Goal: Task Accomplishment & Management: Use online tool/utility

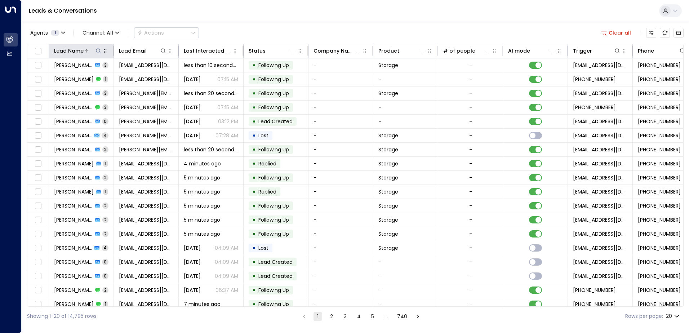
click at [99, 52] on icon at bounding box center [98, 51] width 6 height 6
click at [101, 79] on input "text" at bounding box center [98, 76] width 99 height 13
type input "**********"
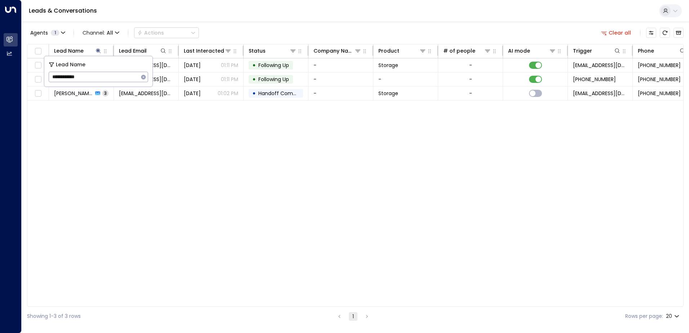
click at [166, 185] on div "Lead Name Lead Email Last Interacted Status Company Name Product # of people AI…" at bounding box center [355, 175] width 656 height 263
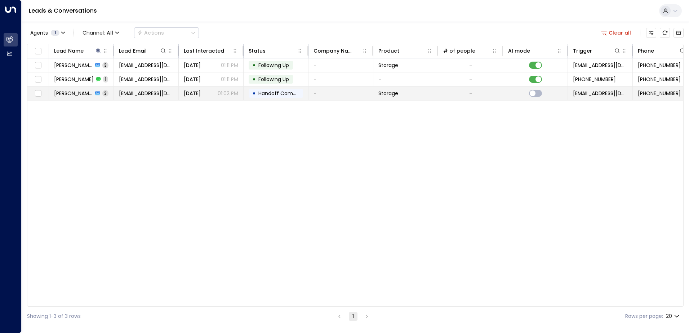
click at [86, 94] on span "[PERSON_NAME]" at bounding box center [73, 93] width 39 height 7
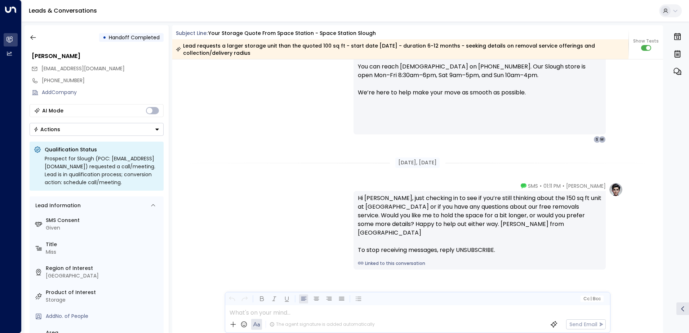
scroll to position [762, 0]
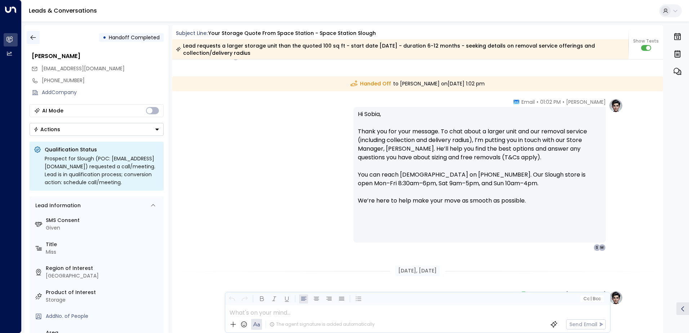
click at [34, 39] on icon "button" at bounding box center [33, 37] width 7 height 7
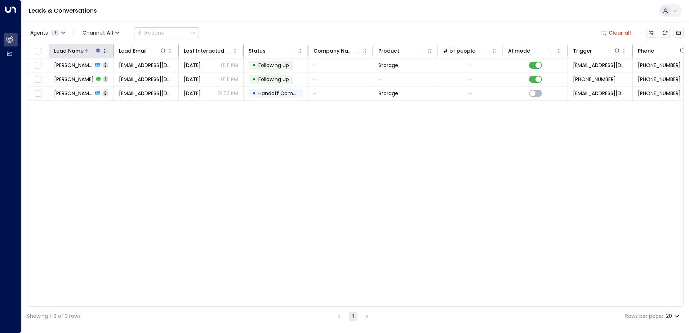
click at [100, 50] on icon at bounding box center [98, 50] width 5 height 5
click at [145, 80] on button "button" at bounding box center [143, 76] width 9 height 9
click at [121, 78] on input "text" at bounding box center [98, 76] width 99 height 13
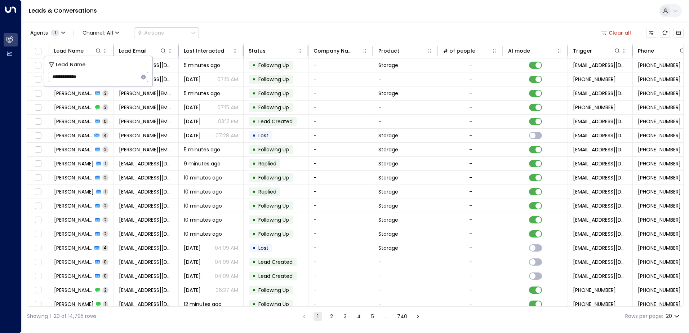
type input "**********"
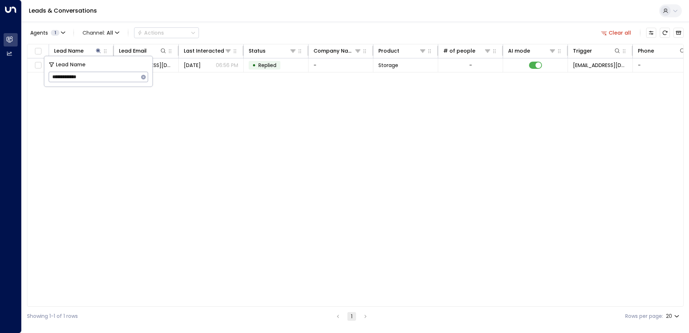
click at [225, 105] on div "Lead Name Lead Email Last Interacted Status Company Name Product # of people AI…" at bounding box center [355, 175] width 656 height 263
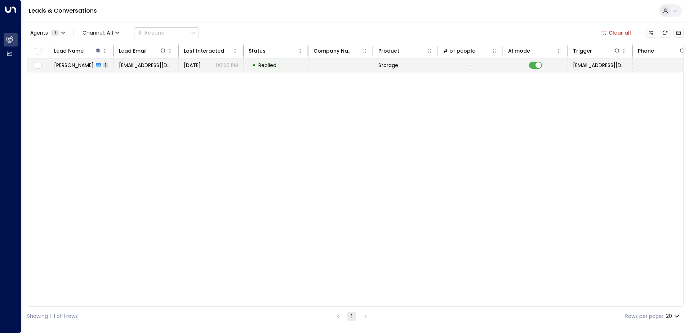
click at [148, 69] on td "[EMAIL_ADDRESS][DOMAIN_NAME]" at bounding box center [146, 65] width 65 height 14
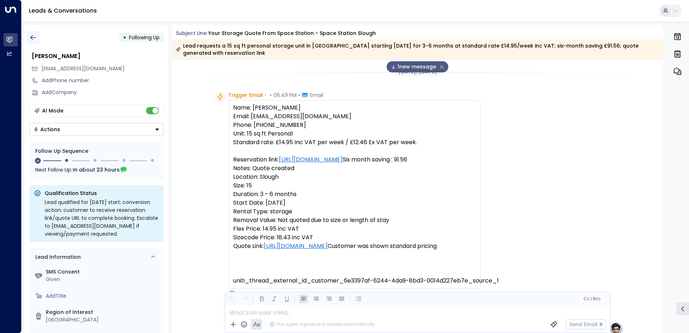
click at [30, 40] on icon "button" at bounding box center [33, 37] width 7 height 7
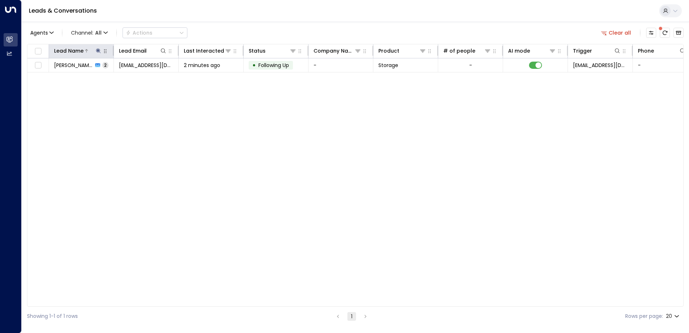
click at [96, 49] on icon at bounding box center [98, 51] width 6 height 6
click at [143, 77] on icon "button" at bounding box center [143, 77] width 5 height 5
click at [131, 76] on input "text" at bounding box center [98, 76] width 99 height 13
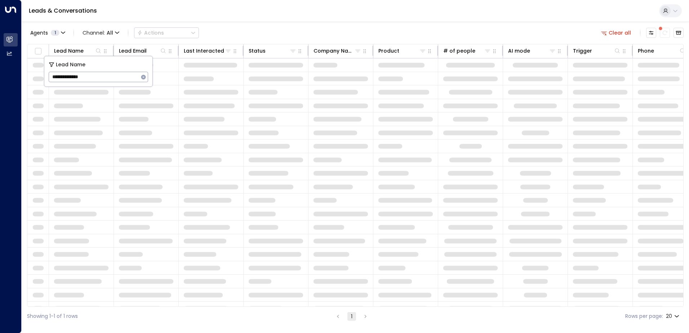
type input "**********"
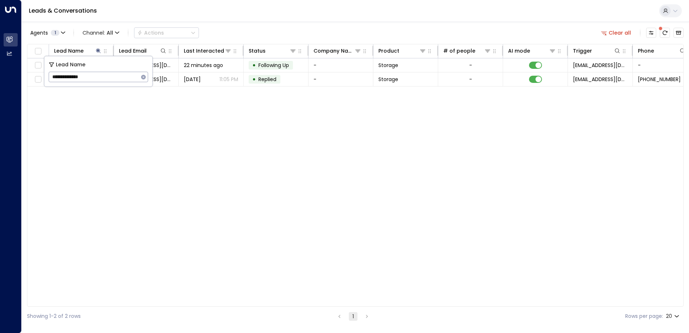
click at [232, 152] on div "Lead Name Lead Email Last Interacted Status Company Name Product # of people AI…" at bounding box center [355, 175] width 656 height 263
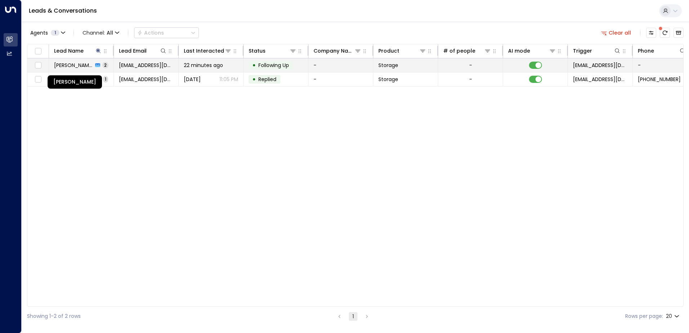
click at [81, 67] on span "[PERSON_NAME]" at bounding box center [73, 65] width 39 height 7
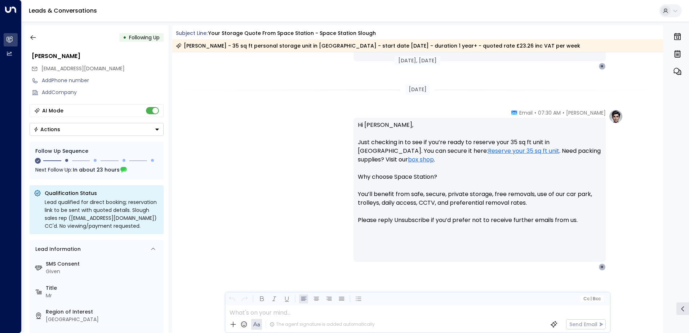
scroll to position [545, 0]
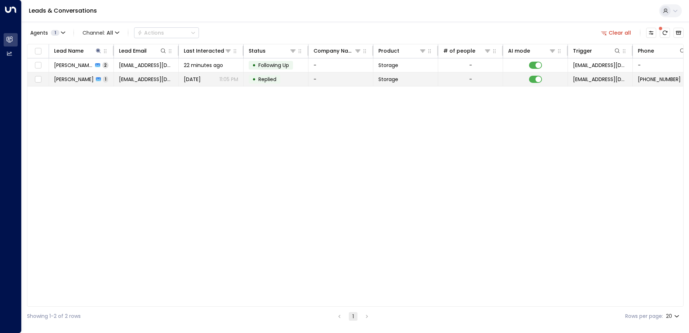
click at [117, 78] on td "[EMAIL_ADDRESS][DOMAIN_NAME]" at bounding box center [146, 79] width 65 height 14
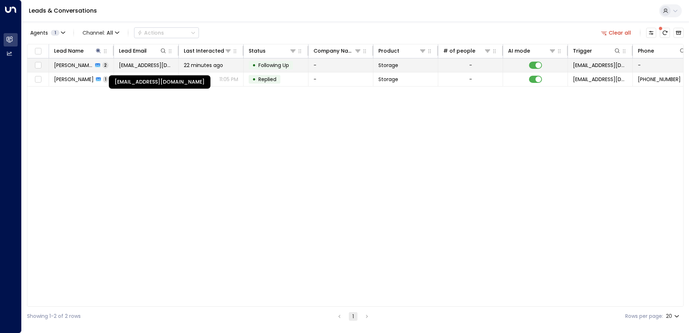
click at [151, 68] on span "[EMAIL_ADDRESS][DOMAIN_NAME]" at bounding box center [146, 65] width 54 height 7
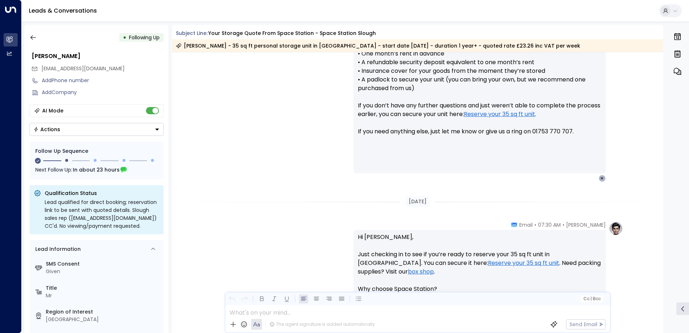
scroll to position [545, 0]
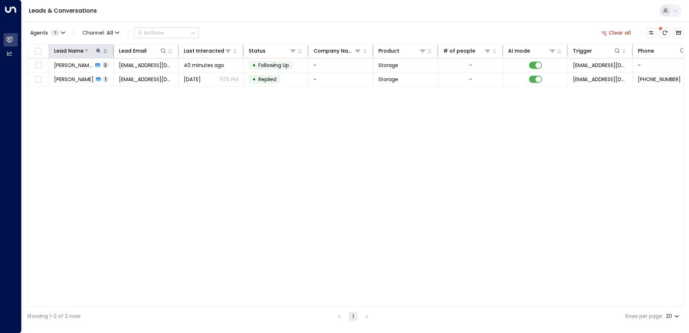
click at [96, 53] on icon at bounding box center [98, 51] width 6 height 6
click at [143, 78] on icon "button" at bounding box center [143, 77] width 5 height 5
click at [127, 77] on input "text" at bounding box center [98, 76] width 99 height 13
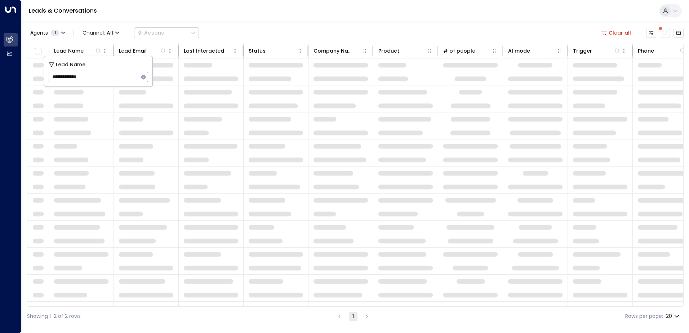
type input "**********"
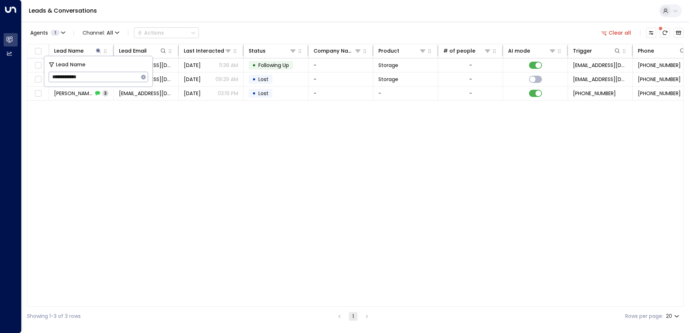
click at [129, 157] on div "Lead Name Lead Email Last Interacted Status Company Name Product # of people AI…" at bounding box center [355, 175] width 656 height 263
click at [224, 237] on div "Lead Name Lead Email Last Interacted Status Company Name Product # of people AI…" at bounding box center [355, 175] width 656 height 263
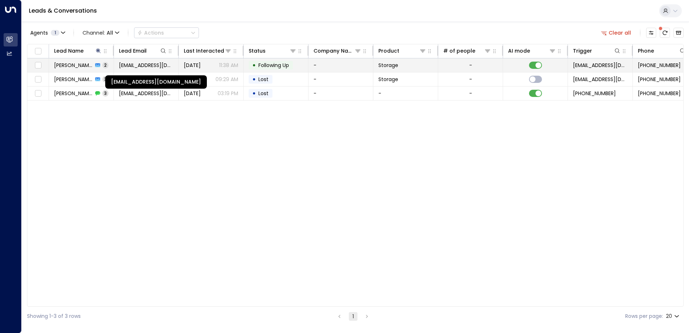
click at [161, 68] on span "[EMAIL_ADDRESS][DOMAIN_NAME]" at bounding box center [146, 65] width 54 height 7
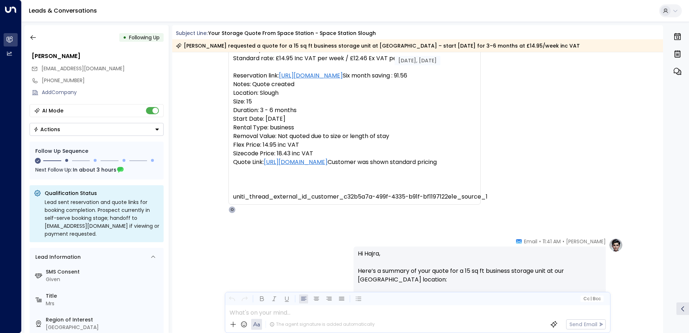
scroll to position [75, 0]
